Goal: Transaction & Acquisition: Download file/media

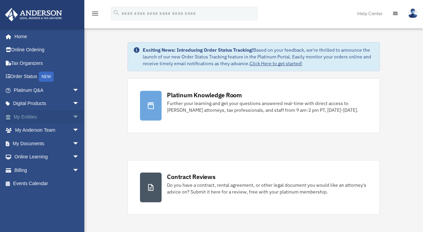
click at [73, 119] on span "arrow_drop_down" at bounding box center [79, 117] width 13 height 14
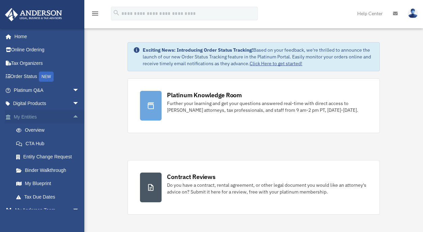
click at [73, 114] on span "arrow_drop_up" at bounding box center [79, 117] width 13 height 14
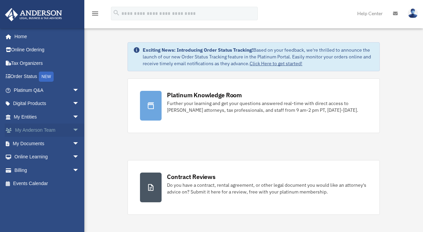
click at [73, 131] on span "arrow_drop_down" at bounding box center [79, 130] width 13 height 14
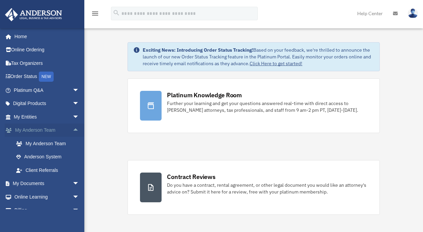
click at [73, 131] on span "arrow_drop_up" at bounding box center [79, 130] width 13 height 14
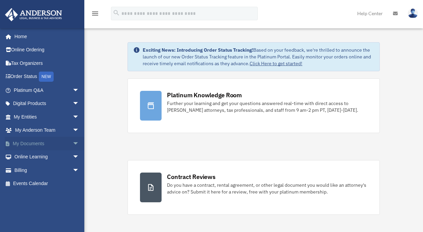
click at [73, 144] on span "arrow_drop_down" at bounding box center [79, 144] width 13 height 14
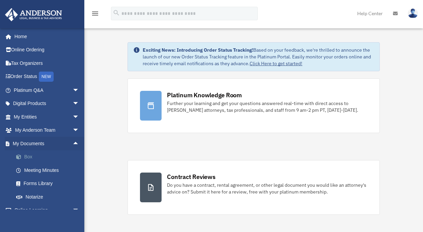
scroll to position [1, 0]
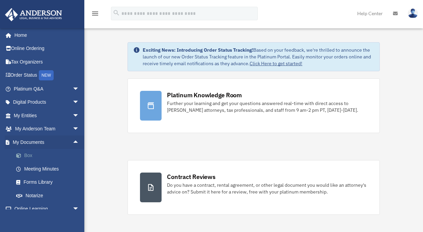
click at [26, 155] on link "Box" at bounding box center [49, 155] width 80 height 13
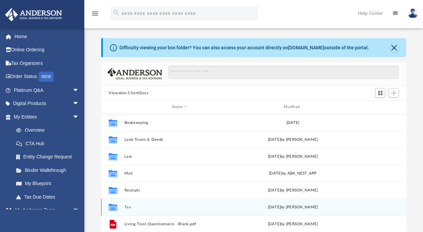
scroll to position [148, 300]
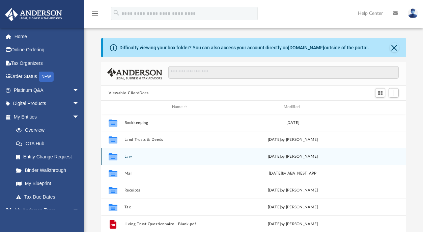
click at [131, 155] on button "Law" at bounding box center [179, 156] width 110 height 4
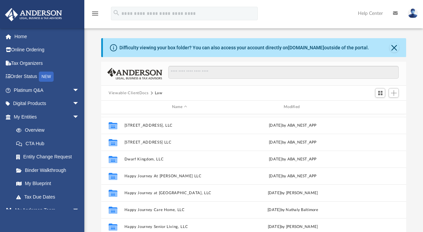
scroll to position [134, 0]
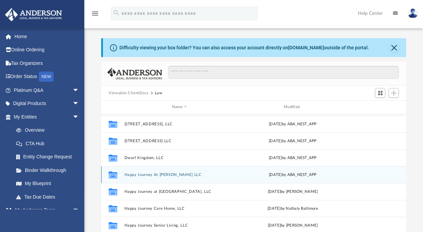
click at [170, 171] on div "Collaborated Folder Happy Journey At Carmichael LLC Thu Jan 9 2025 by ABA_NEST_…" at bounding box center [253, 174] width 305 height 17
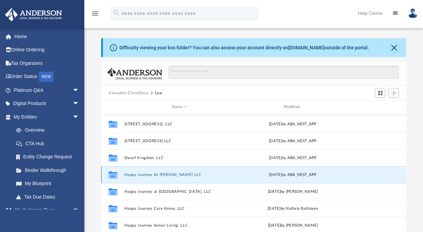
click at [171, 174] on button "Happy Journey At Carmichael LLC" at bounding box center [179, 174] width 110 height 4
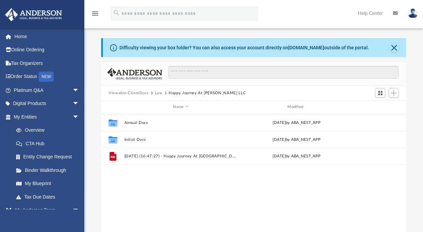
scroll to position [0, 0]
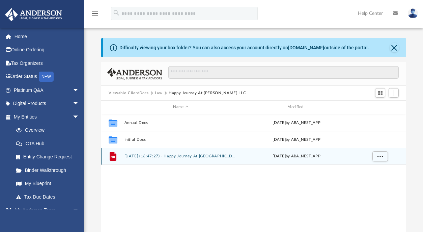
click at [193, 156] on button "2024.12.11 (16:47:27) - Happy Journey At Carmichael, LLC - EIN Letter from IRS.…" at bounding box center [180, 156] width 113 height 4
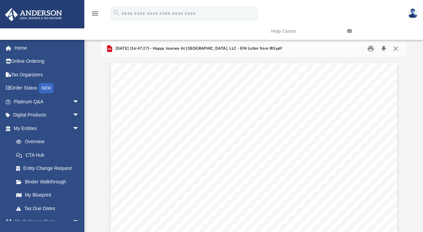
click at [382, 48] on button "Download" at bounding box center [383, 49] width 12 height 10
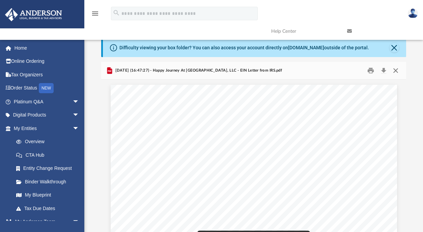
click at [398, 72] on button "Close" at bounding box center [395, 70] width 12 height 10
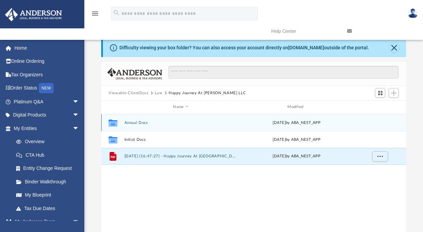
click at [136, 124] on div "Collaborated Folder Annual Docs Wed Dec 18 2024 by ABA_NEST_APP" at bounding box center [253, 122] width 305 height 17
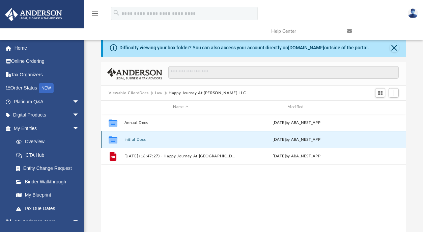
click at [136, 137] on button "Initial Docs" at bounding box center [180, 139] width 113 height 4
click at [137, 140] on button "Initial Docs" at bounding box center [180, 139] width 113 height 4
click at [137, 139] on button "Initial Docs" at bounding box center [180, 139] width 113 height 4
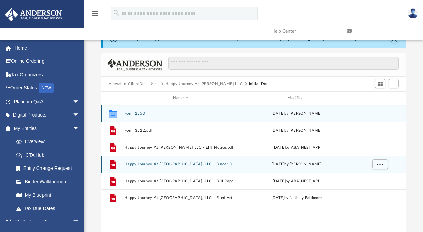
scroll to position [11, 0]
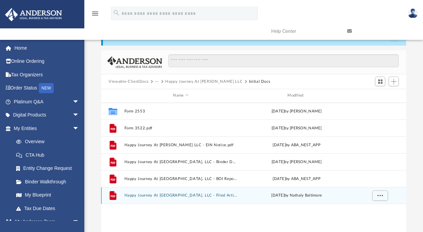
click at [207, 193] on button "Happy Journey At Carmichael, LLC - Filed Articles.pdf" at bounding box center [180, 195] width 113 height 4
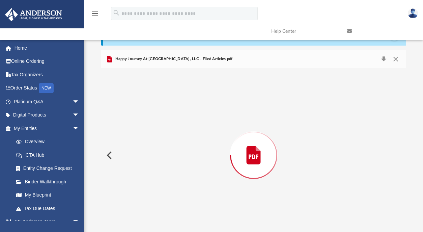
scroll to position [22, 0]
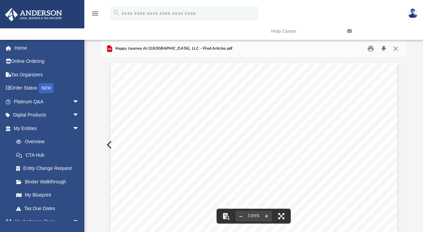
click at [384, 49] on button "Download" at bounding box center [383, 49] width 12 height 10
